Goal: Answer question/provide support: Answer question/provide support

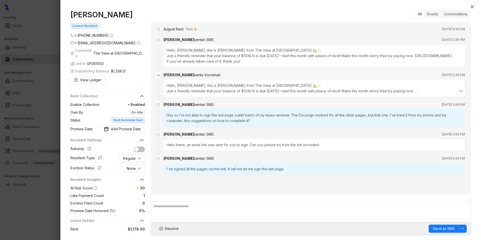
click at [472, 5] on icon "close" at bounding box center [472, 7] width 4 height 4
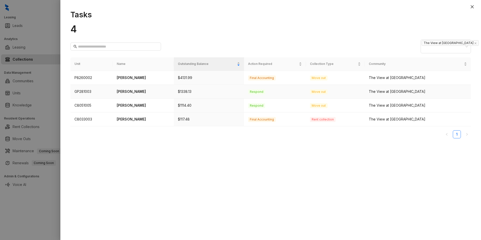
click at [141, 90] on p "[PERSON_NAME]" at bounding box center [143, 92] width 53 height 6
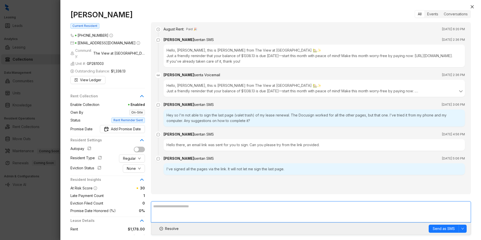
click at [223, 204] on textarea at bounding box center [311, 211] width 320 height 21
type textarea "**********"
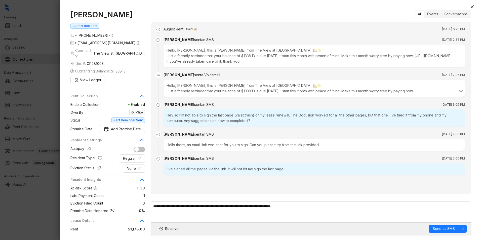
click at [353, 201] on div "All Events Conversations August Rent : Paid 🎉 [DATE] 6:20 PM [PERSON_NAME] sent…" at bounding box center [311, 122] width 320 height 225
click at [441, 227] on span "Send as SMS" at bounding box center [444, 229] width 22 height 6
click at [434, 227] on span "Send as SMS" at bounding box center [444, 229] width 22 height 6
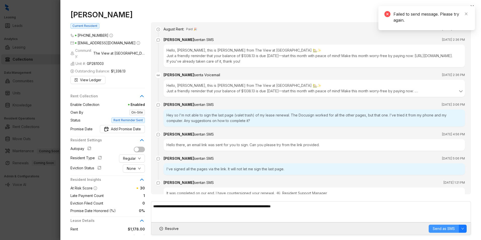
scroll to position [23, 0]
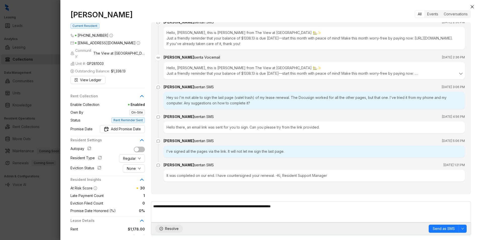
click at [171, 230] on span "Resolve" at bounding box center [172, 229] width 14 height 6
click at [473, 7] on icon "close" at bounding box center [472, 6] width 3 height 3
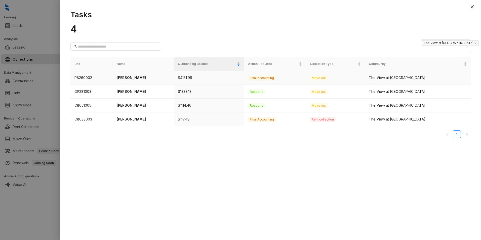
click at [153, 77] on p "[PERSON_NAME]" at bounding box center [143, 78] width 53 height 6
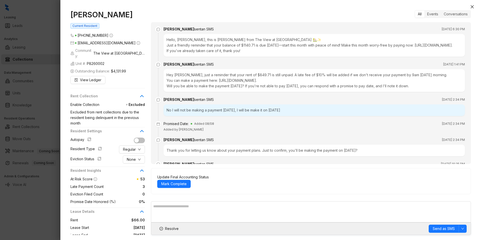
scroll to position [200, 0]
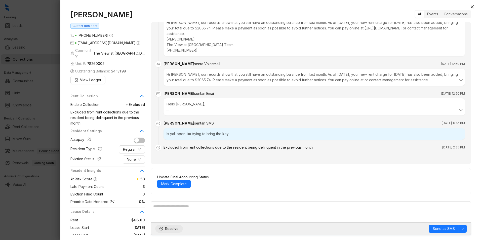
click at [171, 228] on span "Resolve" at bounding box center [172, 229] width 14 height 6
click at [472, 7] on icon "close" at bounding box center [472, 7] width 4 height 4
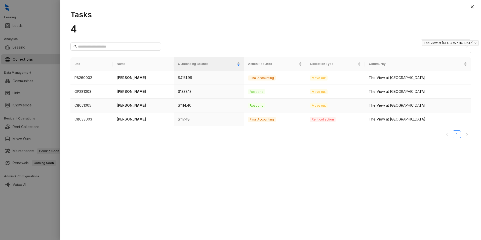
click at [159, 110] on td "[PERSON_NAME]" at bounding box center [143, 106] width 61 height 14
click at [149, 107] on p "[PERSON_NAME]" at bounding box center [143, 106] width 53 height 6
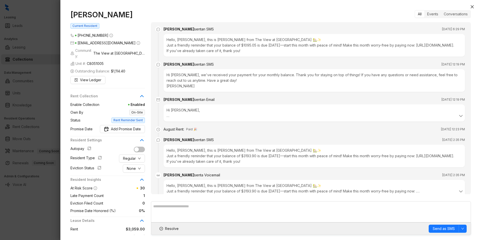
scroll to position [75, 0]
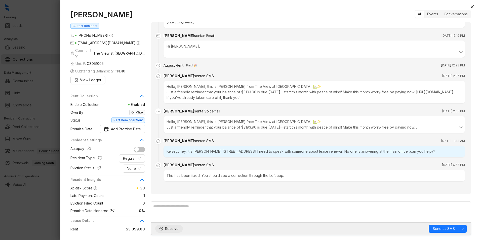
click at [169, 229] on span "Resolve" at bounding box center [172, 229] width 14 height 6
click at [471, 7] on icon "close" at bounding box center [472, 7] width 4 height 4
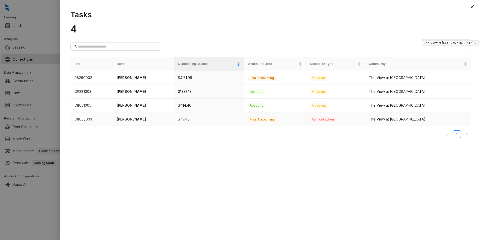
click at [144, 120] on p "[PERSON_NAME]" at bounding box center [143, 120] width 53 height 6
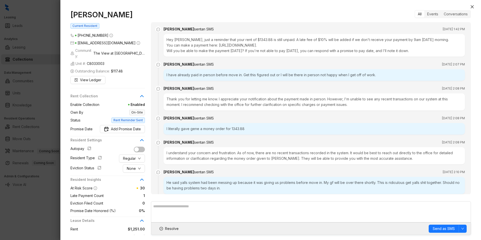
scroll to position [207, 0]
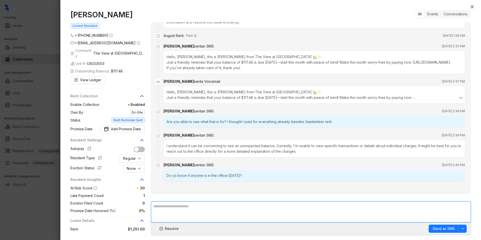
click at [224, 207] on textarea at bounding box center [311, 211] width 320 height 21
type textarea "*"
click at [275, 207] on textarea "**********" at bounding box center [311, 211] width 320 height 21
click at [302, 207] on textarea "**********" at bounding box center [311, 211] width 320 height 21
click at [331, 209] on textarea "**********" at bounding box center [311, 211] width 320 height 21
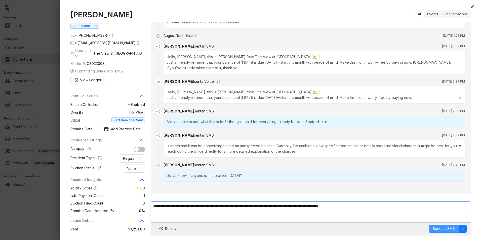
type textarea "**********"
click at [451, 232] on button "Send as SMS" at bounding box center [444, 229] width 30 height 8
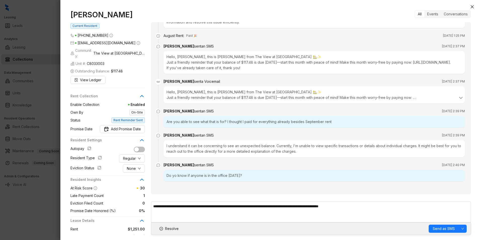
scroll to position [231, 0]
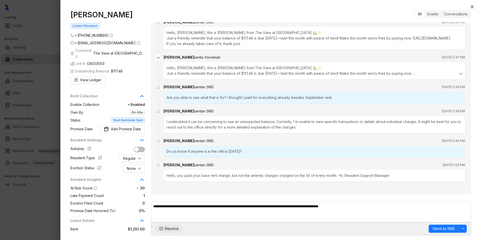
click at [168, 229] on span "Resolve" at bounding box center [172, 229] width 14 height 6
click at [473, 7] on icon "close" at bounding box center [472, 7] width 4 height 4
